Goal: Navigation & Orientation: Find specific page/section

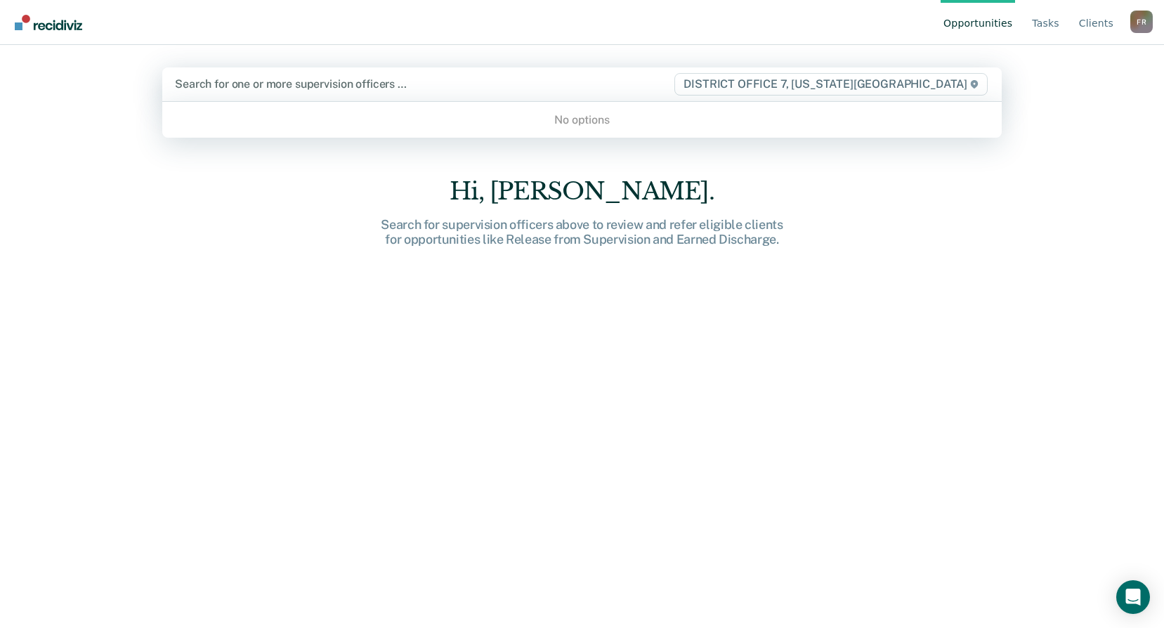
click at [236, 82] on div at bounding box center [424, 84] width 498 height 16
type input "[PERSON_NAME]"
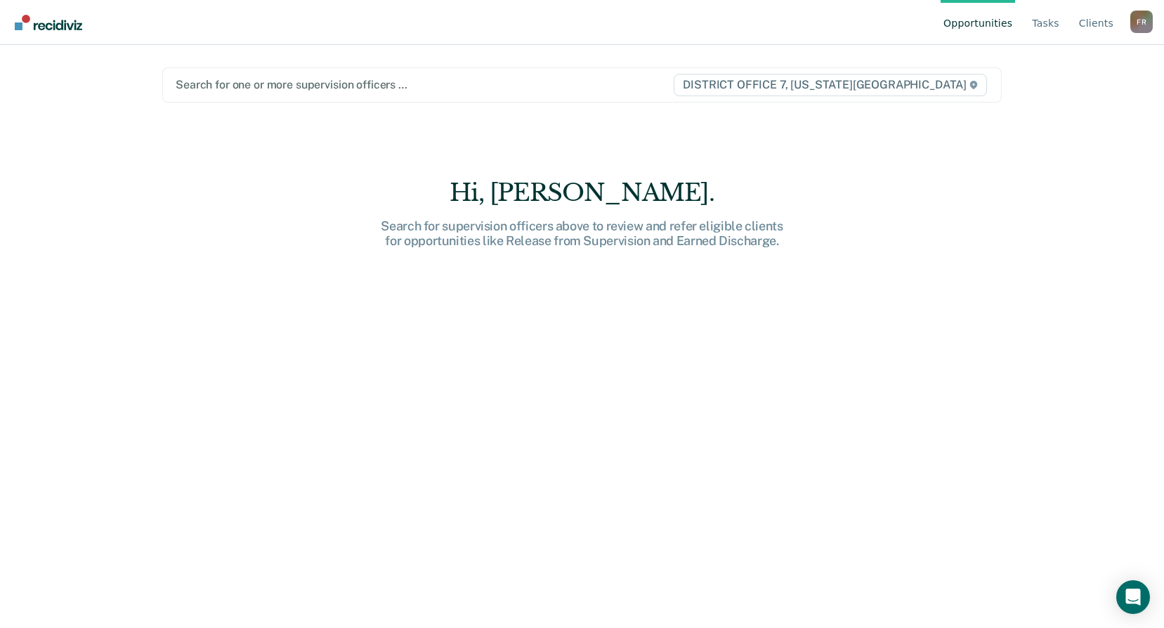
click at [207, 295] on div "Hi, [PERSON_NAME]. Search for supervision officers above to review and refer el…" at bounding box center [581, 413] width 839 height 471
click at [1047, 18] on link "Tasks" at bounding box center [1045, 22] width 33 height 45
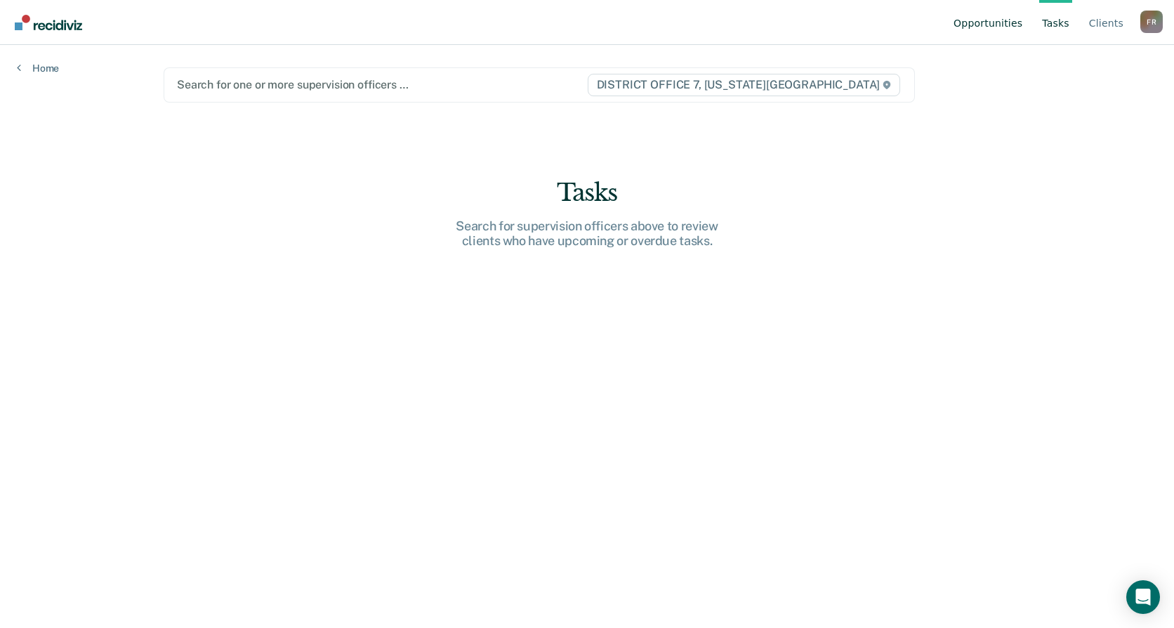
click at [1021, 20] on link "Opportunities" at bounding box center [988, 22] width 74 height 45
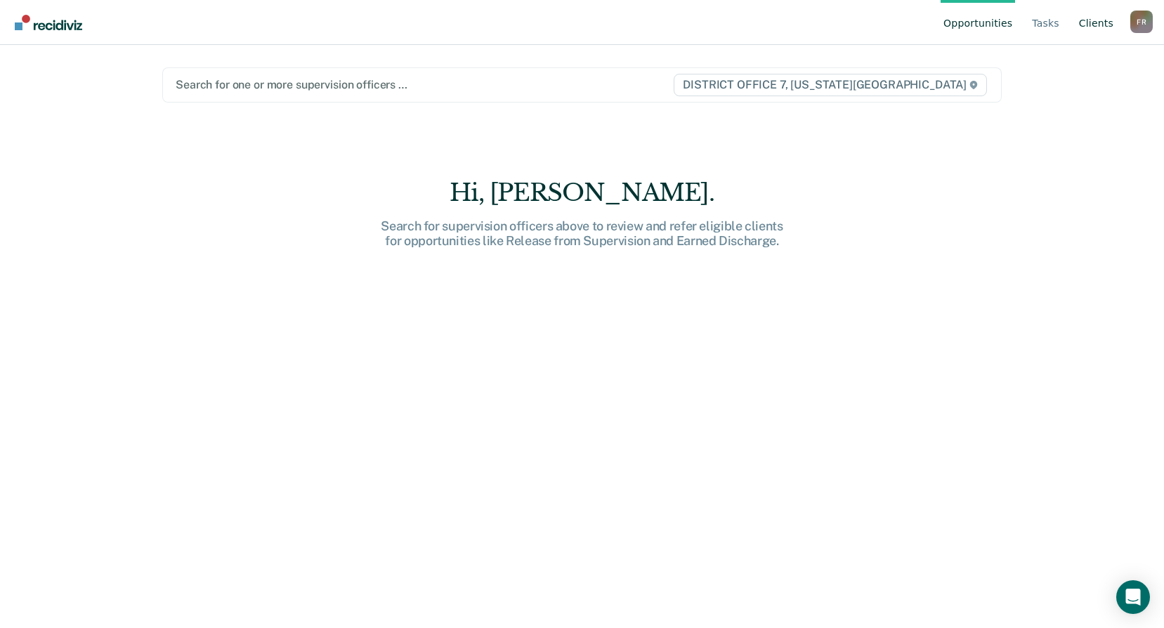
click at [1099, 18] on link "Client s" at bounding box center [1096, 22] width 40 height 45
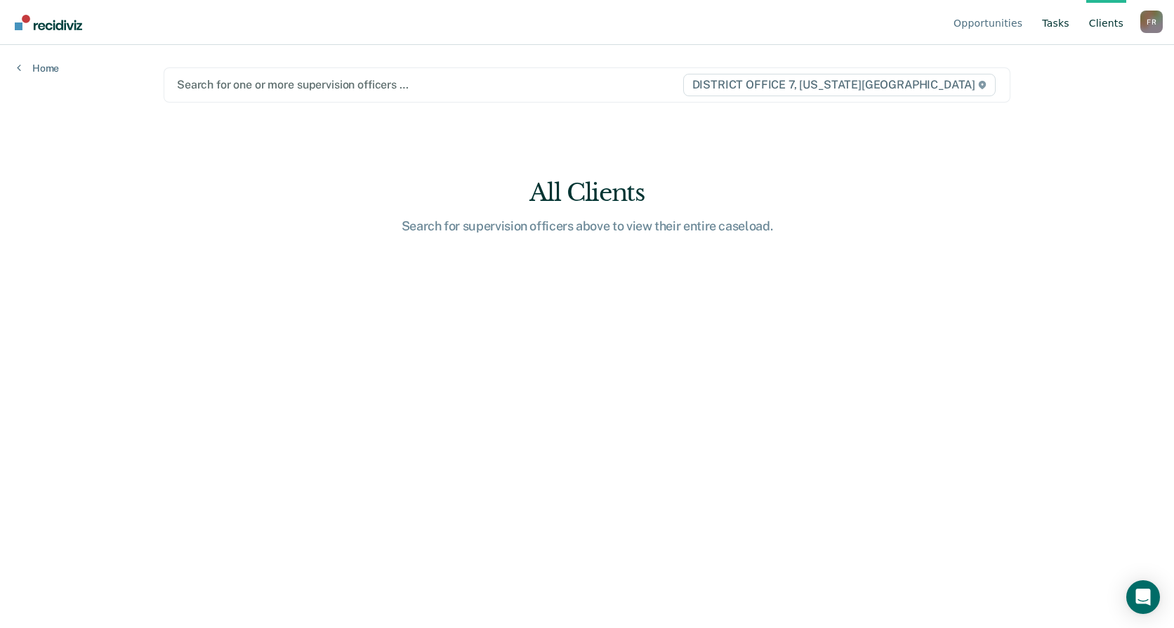
click at [1068, 22] on link "Tasks" at bounding box center [1056, 22] width 33 height 45
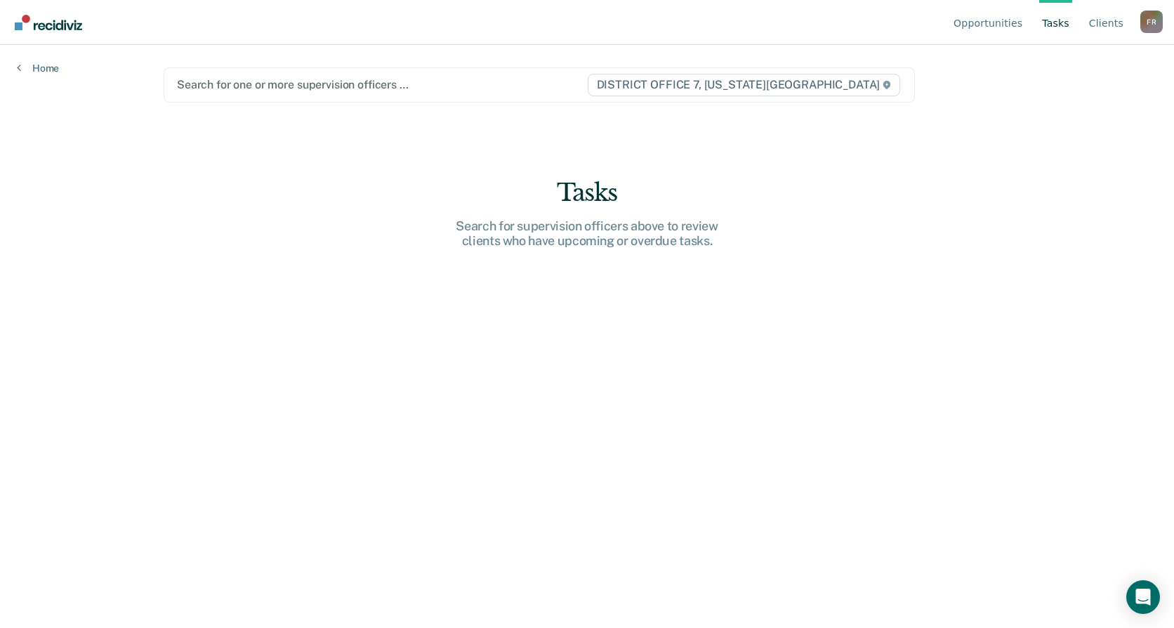
click at [354, 88] on div at bounding box center [382, 85] width 410 height 16
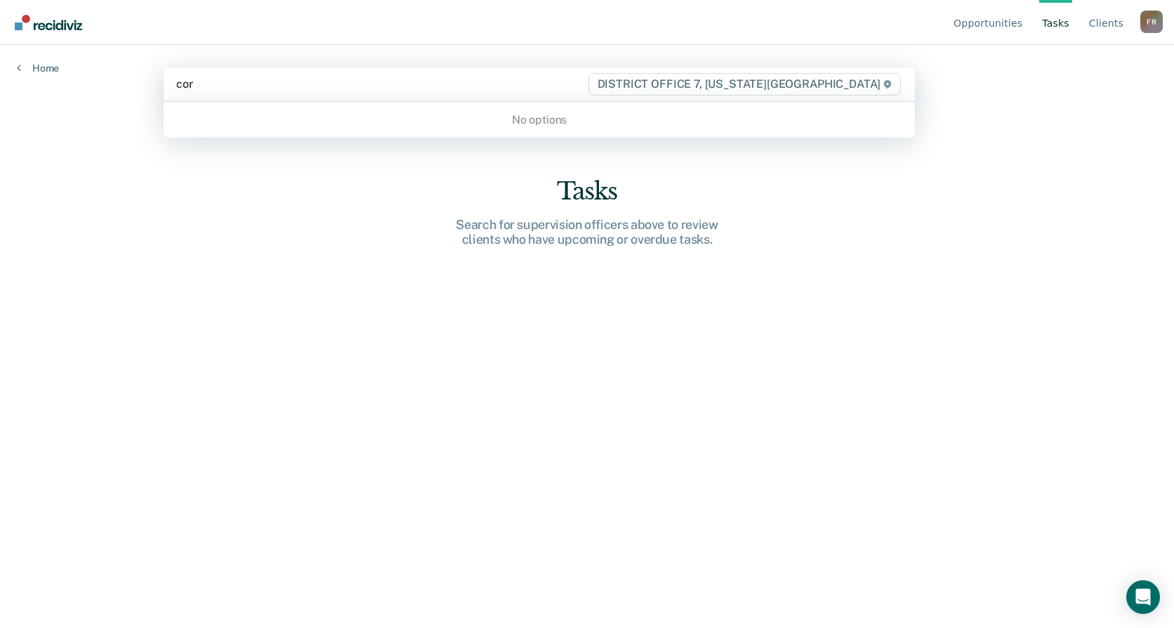
type input "cor"
click at [320, 313] on main "Use Up and Down to choose options, press Enter to select the currently focused …" at bounding box center [587, 319] width 881 height 549
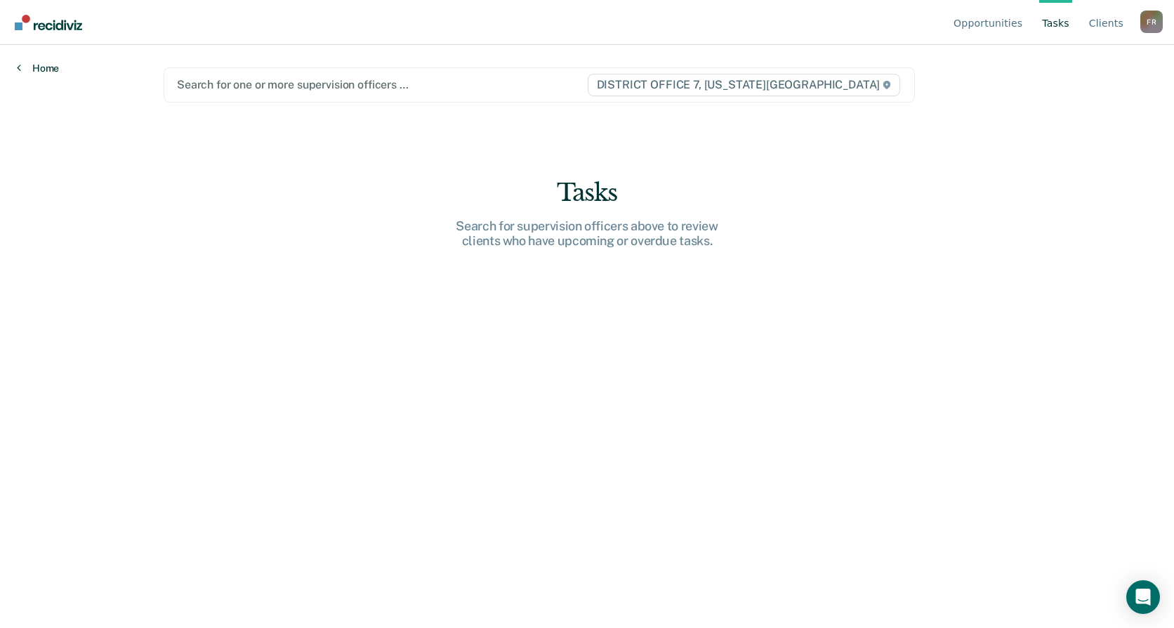
click at [53, 70] on link "Home" at bounding box center [38, 68] width 42 height 13
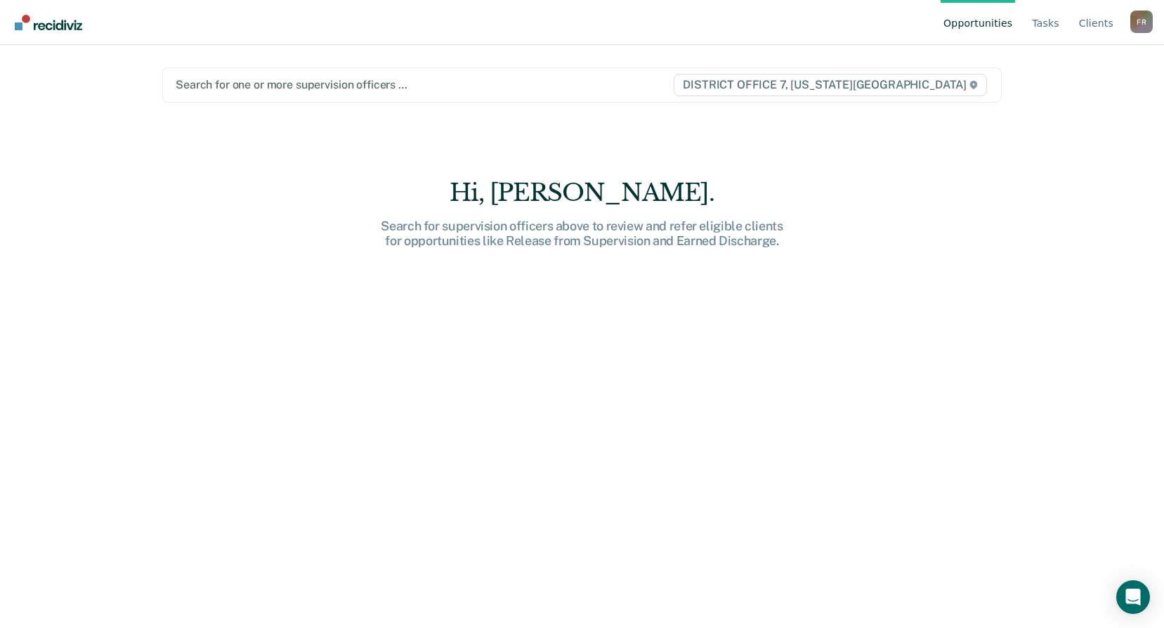
click at [905, 377] on div "Hi, [PERSON_NAME]. Search for supervision officers above to review and refer el…" at bounding box center [581, 413] width 839 height 471
click at [902, 377] on div "Hi, [PERSON_NAME]. Search for supervision officers above to review and refer el…" at bounding box center [581, 413] width 839 height 471
click at [503, 368] on div "Hi, [PERSON_NAME]. Search for supervision officers above to review and refer el…" at bounding box center [581, 413] width 839 height 471
drag, startPoint x: 503, startPoint y: 368, endPoint x: 346, endPoint y: 349, distance: 158.5
click at [353, 353] on div "Hi, [PERSON_NAME]. Search for supervision officers above to review and refer el…" at bounding box center [581, 413] width 839 height 471
